Goal: Transaction & Acquisition: Book appointment/travel/reservation

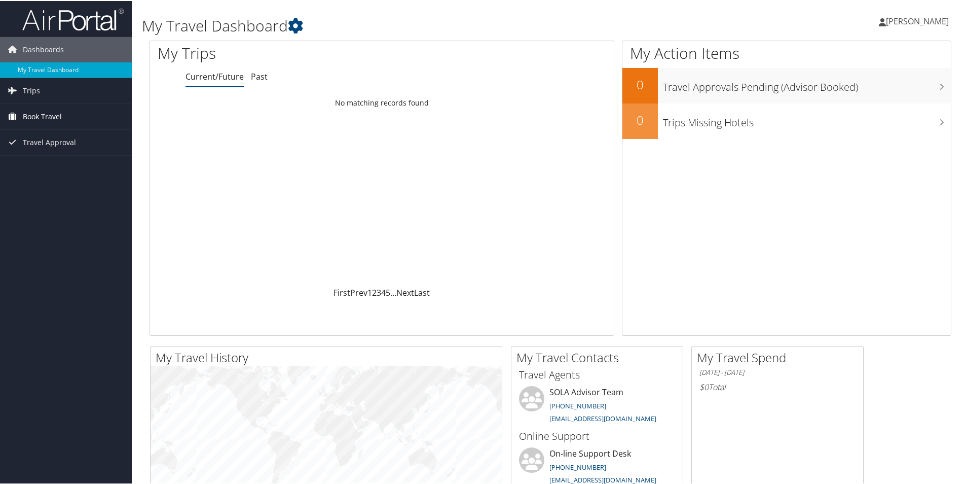
click at [86, 118] on link "Book Travel" at bounding box center [66, 115] width 132 height 25
click at [54, 142] on link "Approval Request (Beta)" at bounding box center [66, 135] width 132 height 15
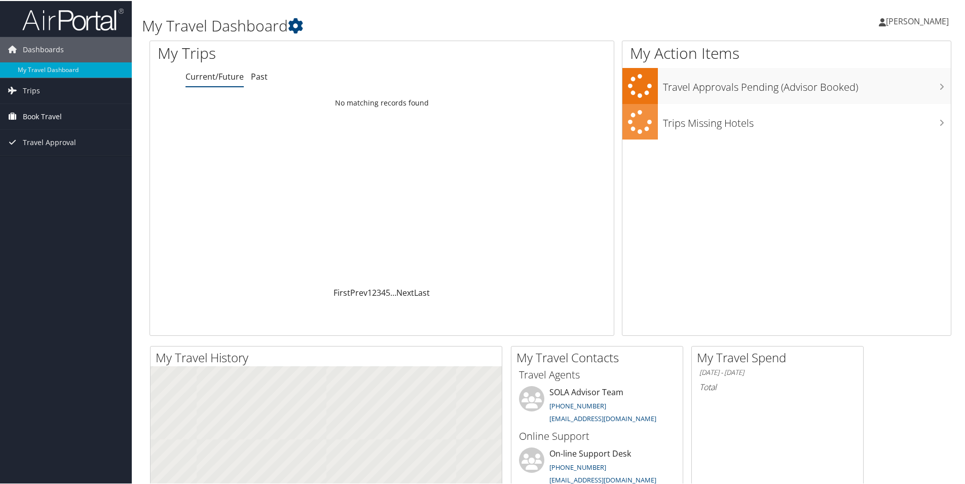
click at [18, 107] on link "Book Travel" at bounding box center [66, 115] width 132 height 25
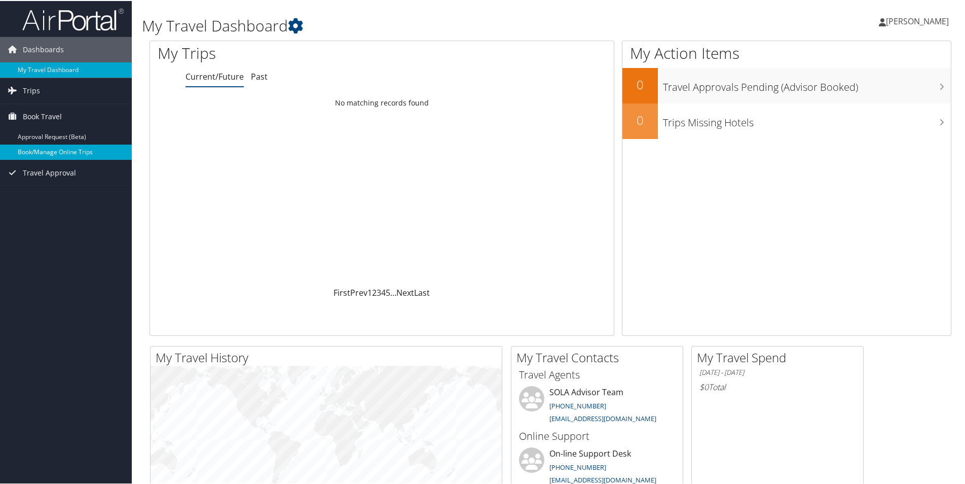
click at [43, 151] on link "Book/Manage Online Trips" at bounding box center [66, 150] width 132 height 15
